Goal: Task Accomplishment & Management: Complete application form

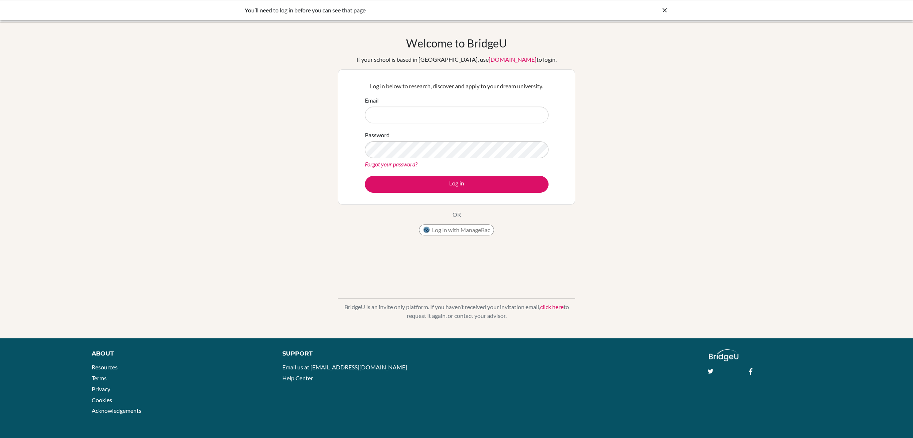
click at [396, 114] on input "Email" at bounding box center [457, 115] width 184 height 17
type input "karen.carlson@cds.ed.cr"
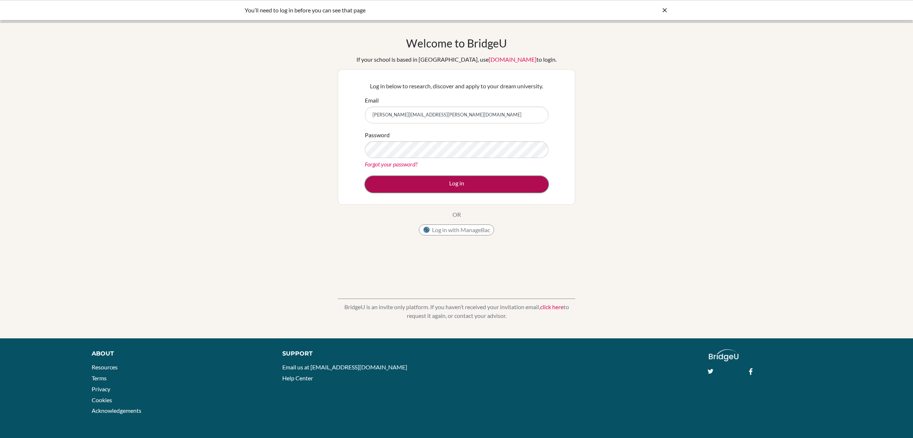
click at [474, 183] on button "Log in" at bounding box center [457, 184] width 184 height 17
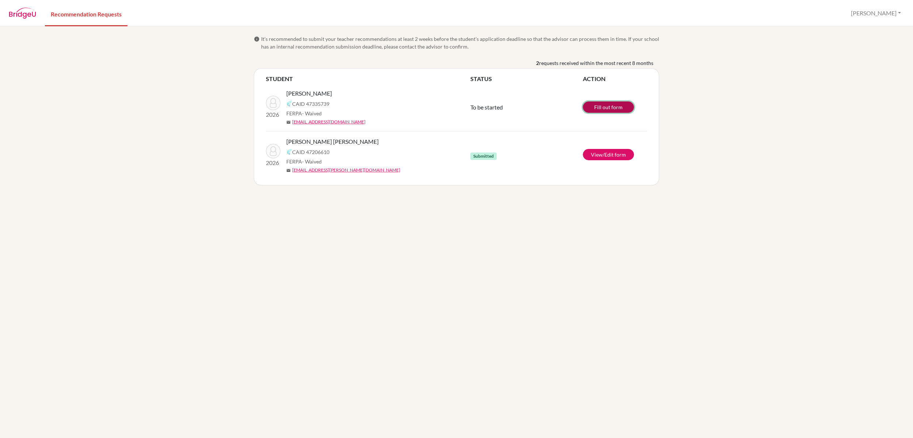
click at [613, 110] on link "Fill out form" at bounding box center [608, 106] width 51 height 11
